Goal: Contribute content

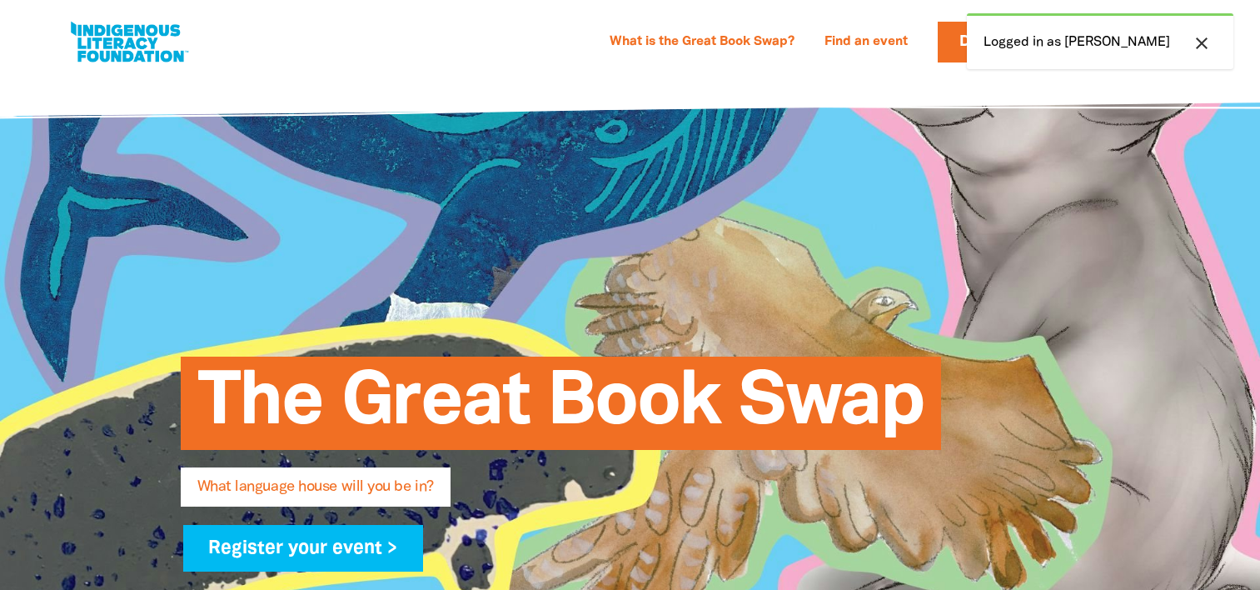
select select "k12"
click at [731, 75] on div "What is the Great Book Swap? Find an event Log In Sign Up Donate Ann Ann Resour…" at bounding box center [630, 37] width 1260 height 75
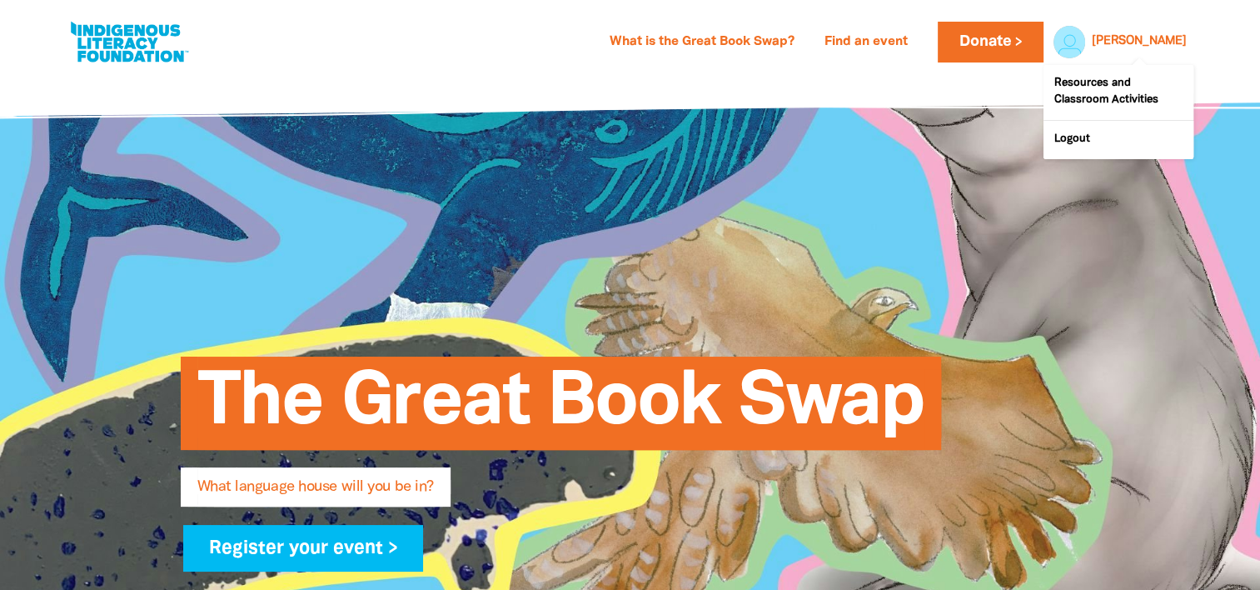
click at [1085, 40] on div at bounding box center [1065, 42] width 40 height 40
click at [1120, 102] on link "Resources and Classroom Activities" at bounding box center [1119, 92] width 150 height 55
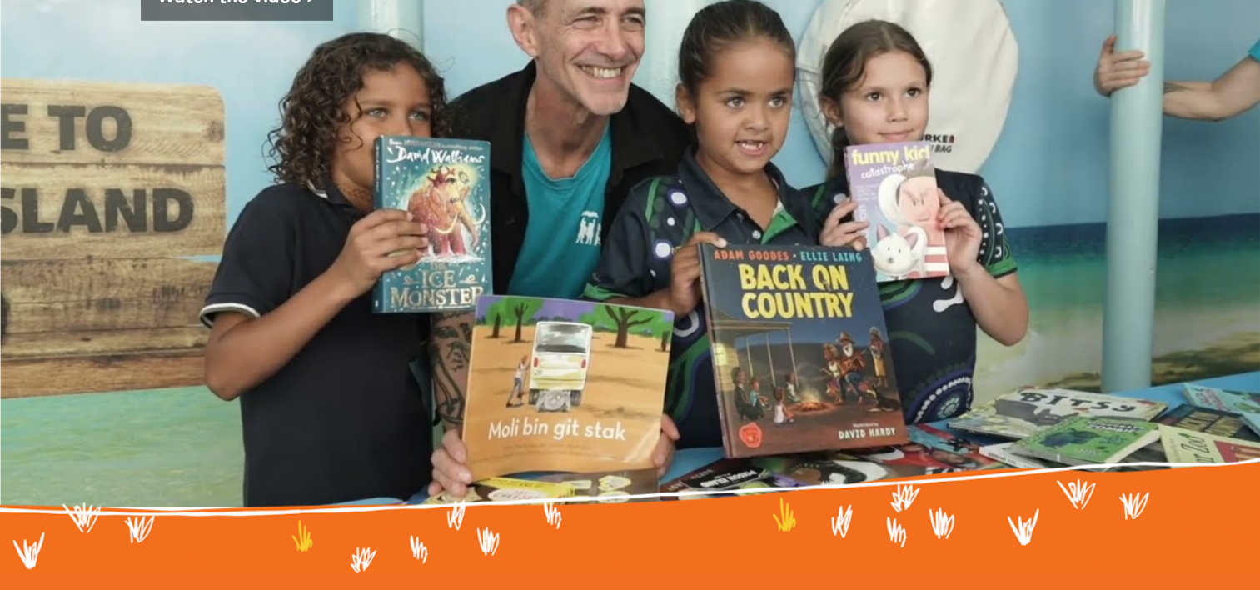
scroll to position [5651, 0]
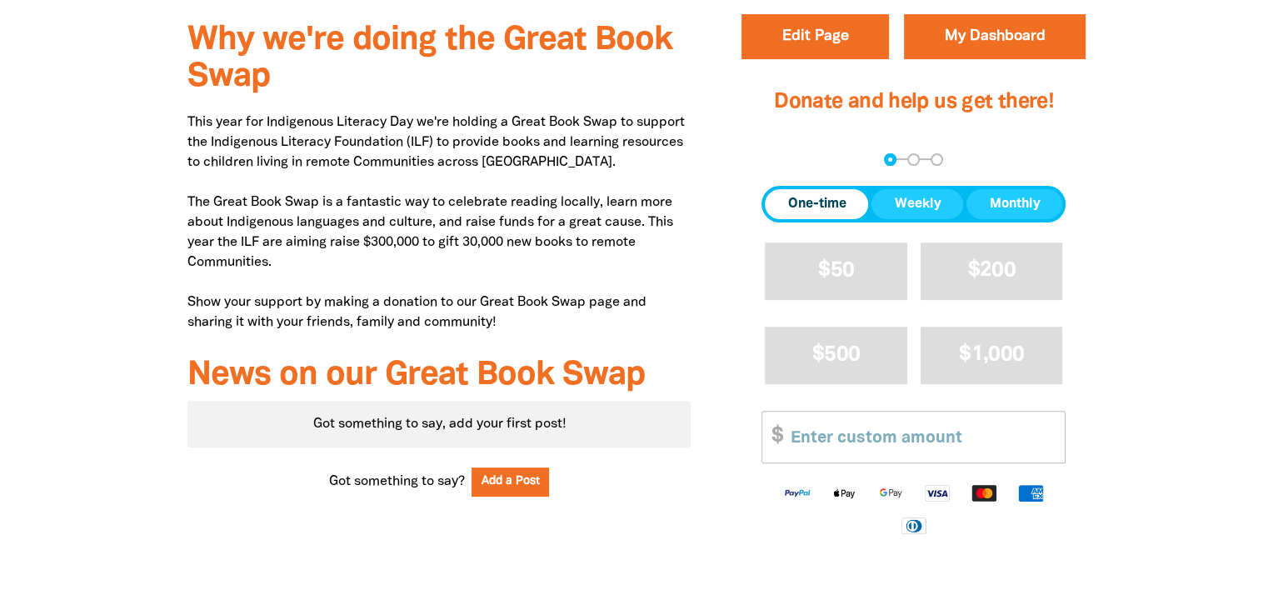
scroll to position [525, 0]
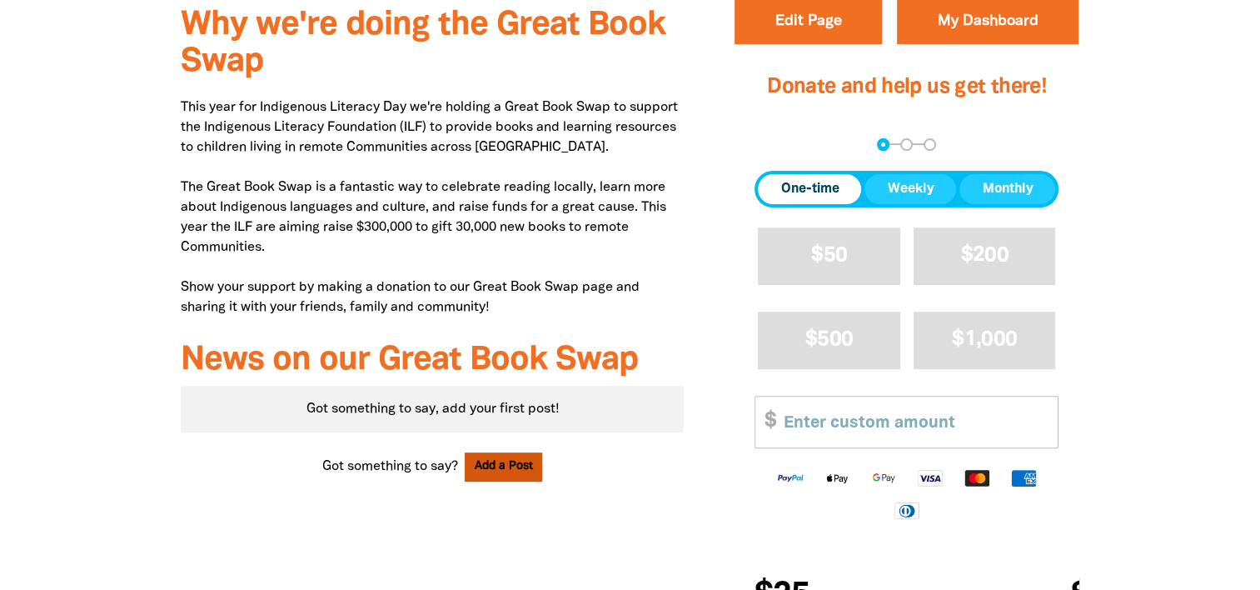
click at [501, 468] on button "Add a Post" at bounding box center [504, 466] width 78 height 29
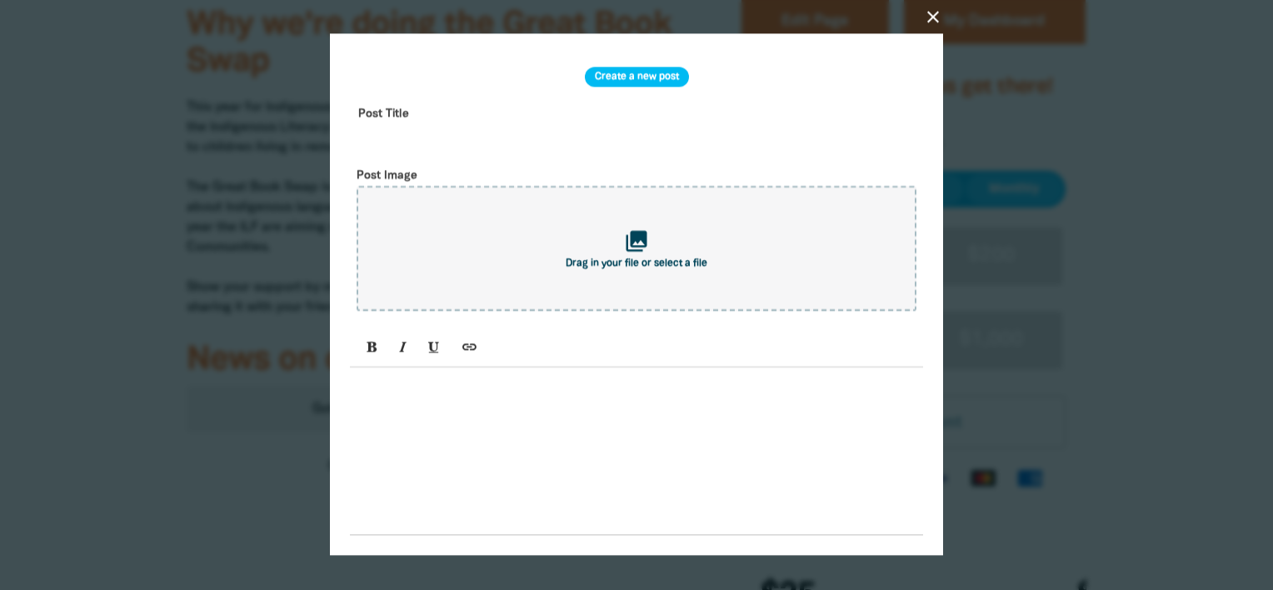
click at [415, 112] on input "text" at bounding box center [636, 127] width 573 height 52
type input "W"
click at [572, 133] on input "[DATE]" at bounding box center [636, 127] width 573 height 52
type input "[DATE] is Great Book Swap day"
click at [508, 412] on div at bounding box center [636, 450] width 573 height 167
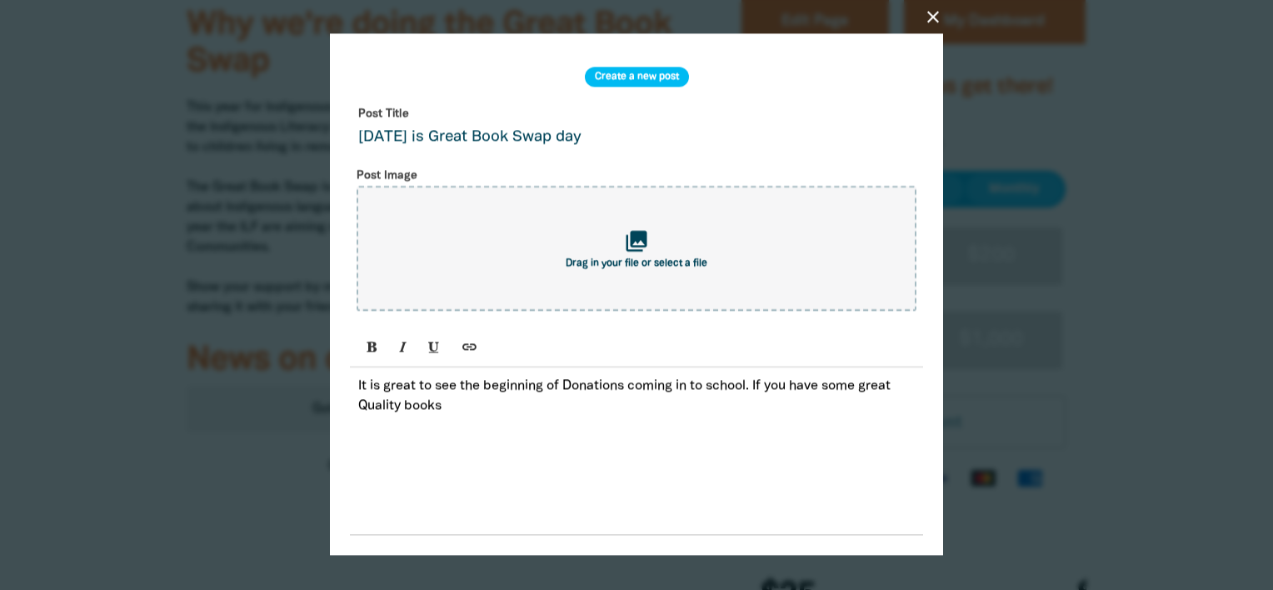
click at [368, 411] on p "It is great to see the beginning of Donations coming in to school. If you have …" at bounding box center [636, 396] width 556 height 40
click at [456, 410] on p "It is great to see the beginning of Donations coming in to school. If you have …" at bounding box center [636, 396] width 556 height 40
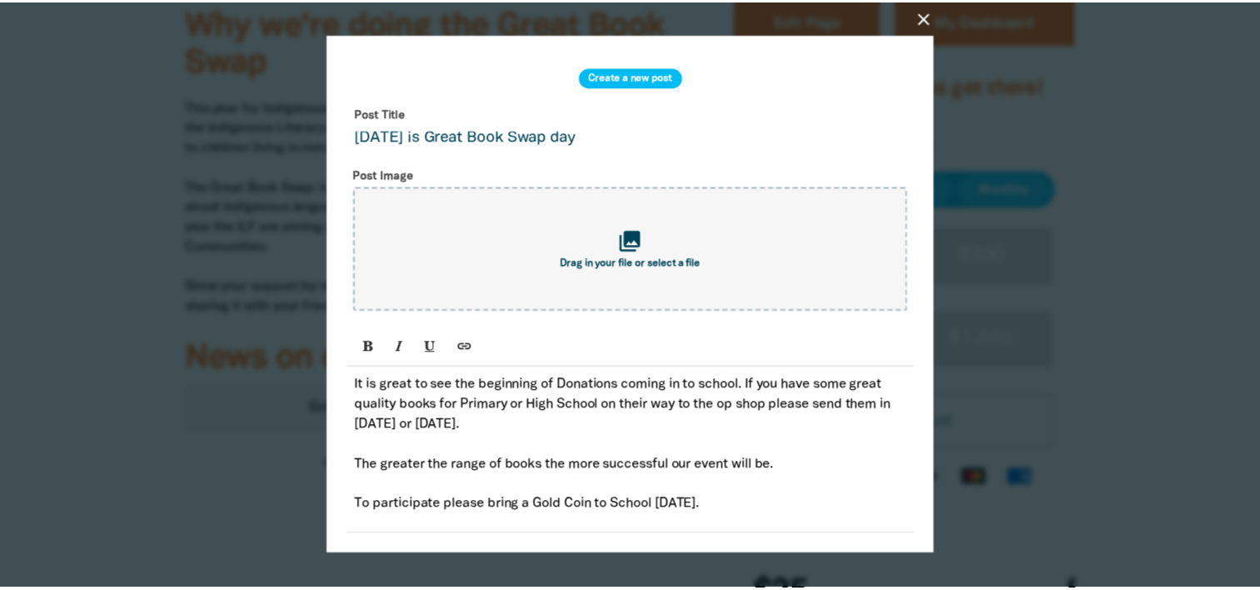
scroll to position [65, 0]
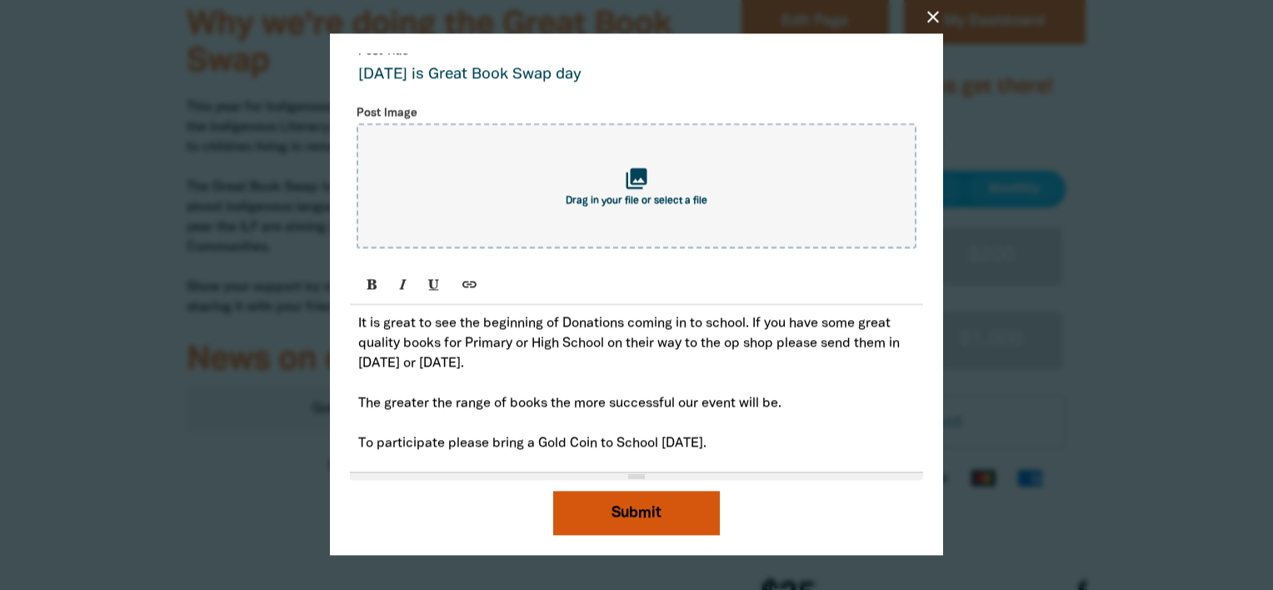
click at [601, 516] on button "Submit" at bounding box center [636, 513] width 167 height 45
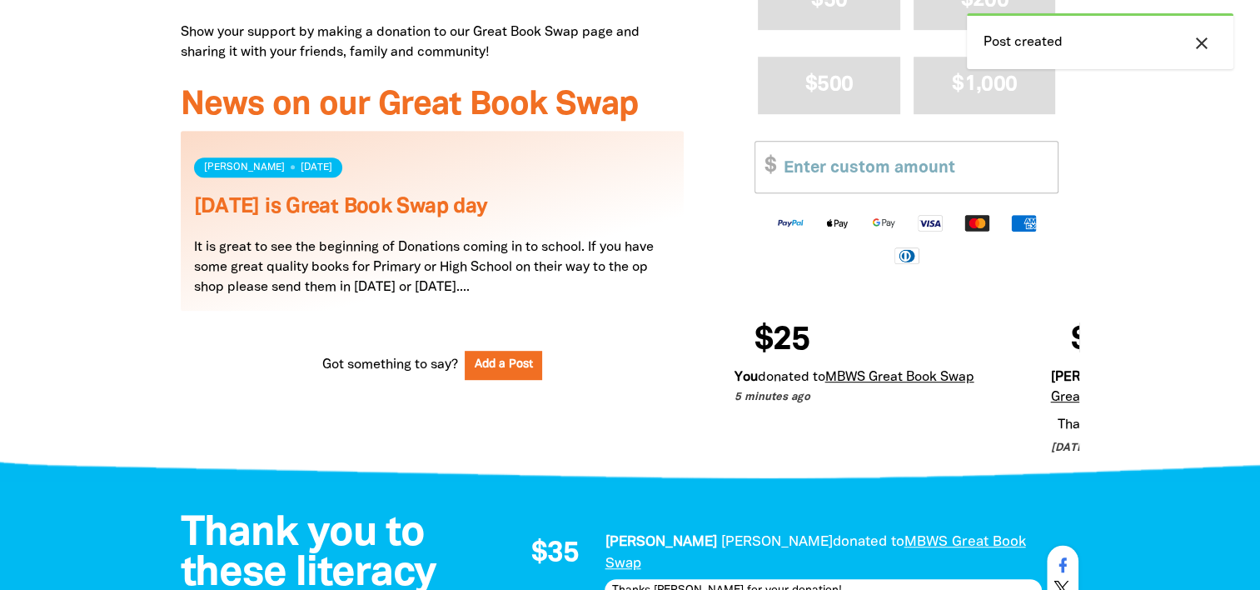
scroll to position [853, 0]
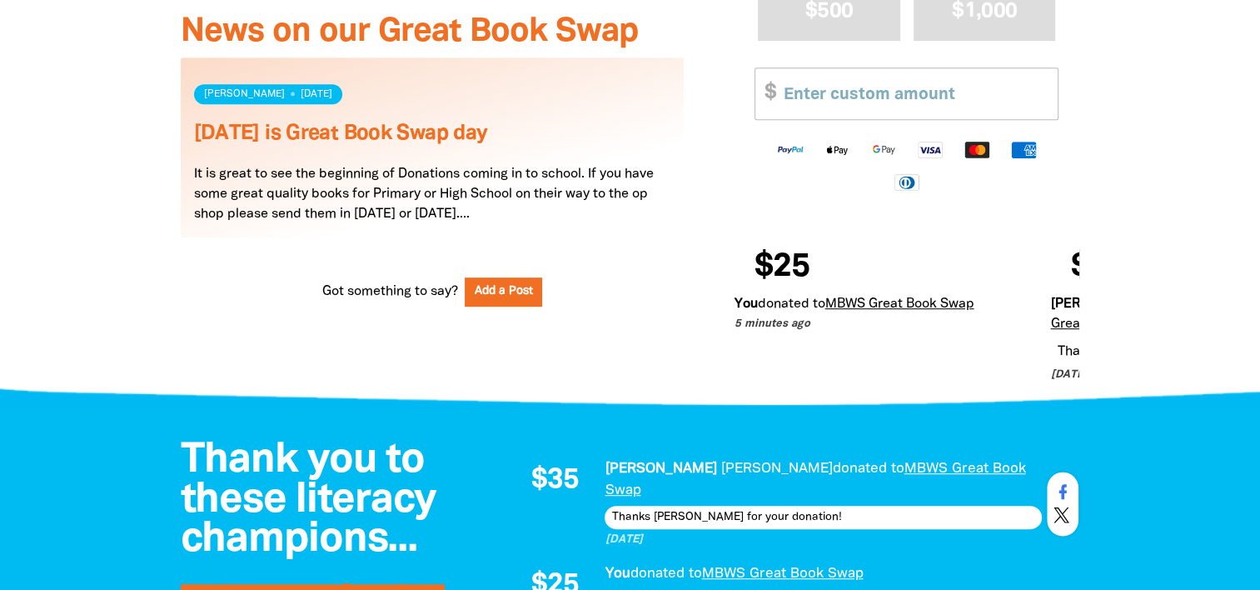
click at [546, 173] on link "Read more" at bounding box center [433, 147] width 504 height 180
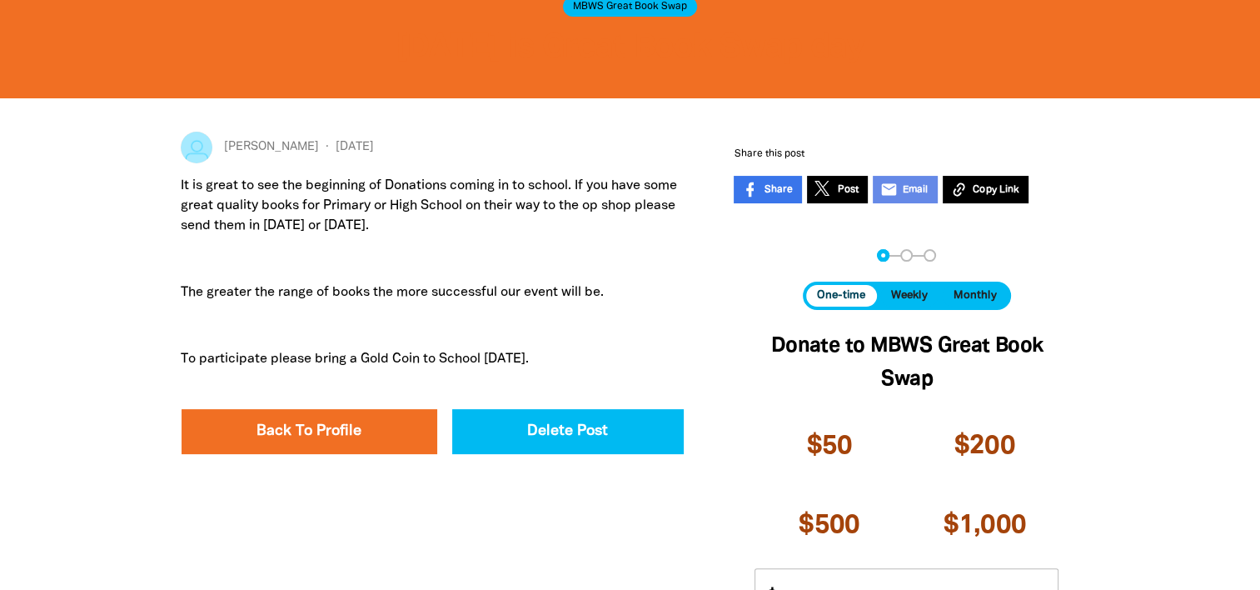
scroll to position [220, 0]
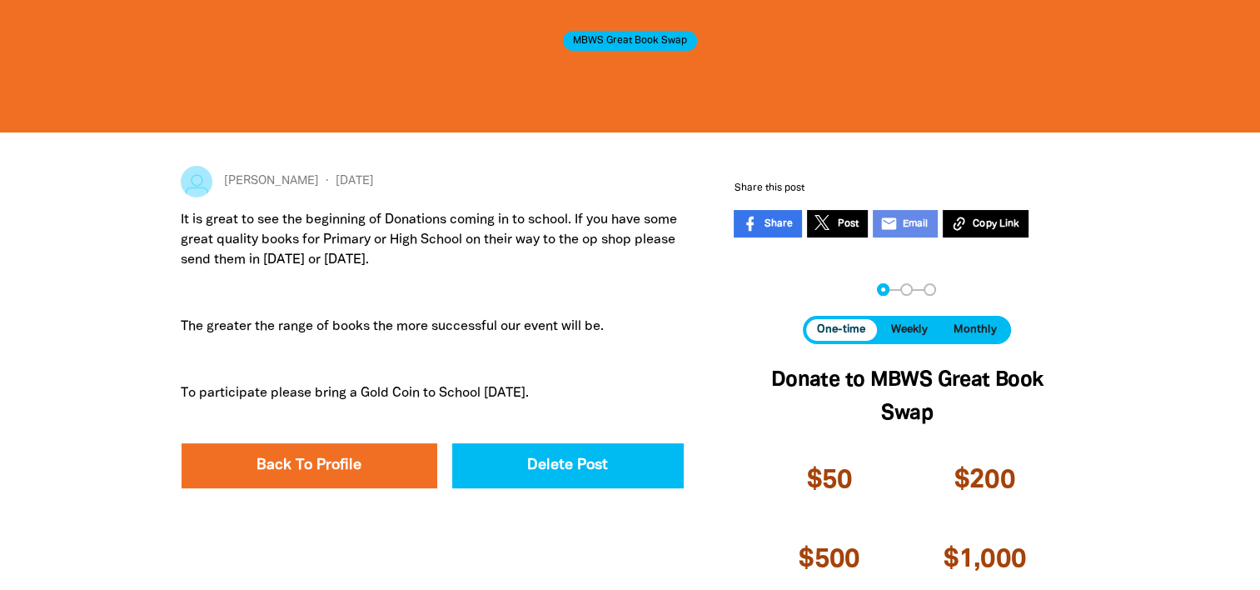
click at [368, 270] on p "It is great to see the beginning of Donations coming in to school. If you have …" at bounding box center [433, 240] width 504 height 60
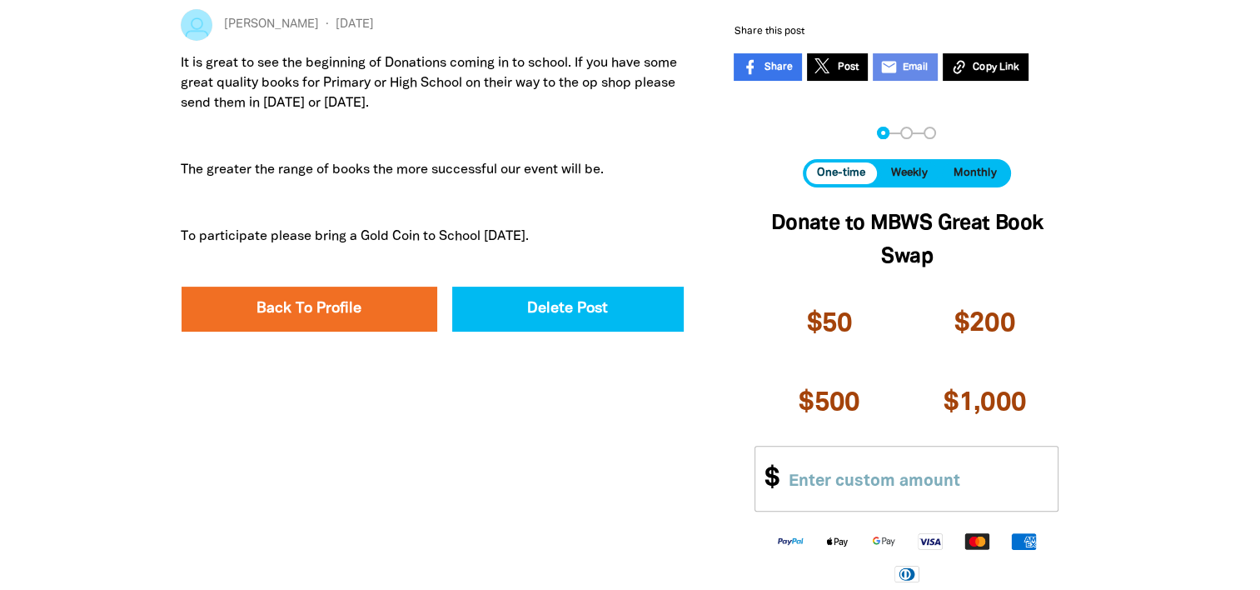
scroll to position [0, 0]
